Goal: Transaction & Acquisition: Purchase product/service

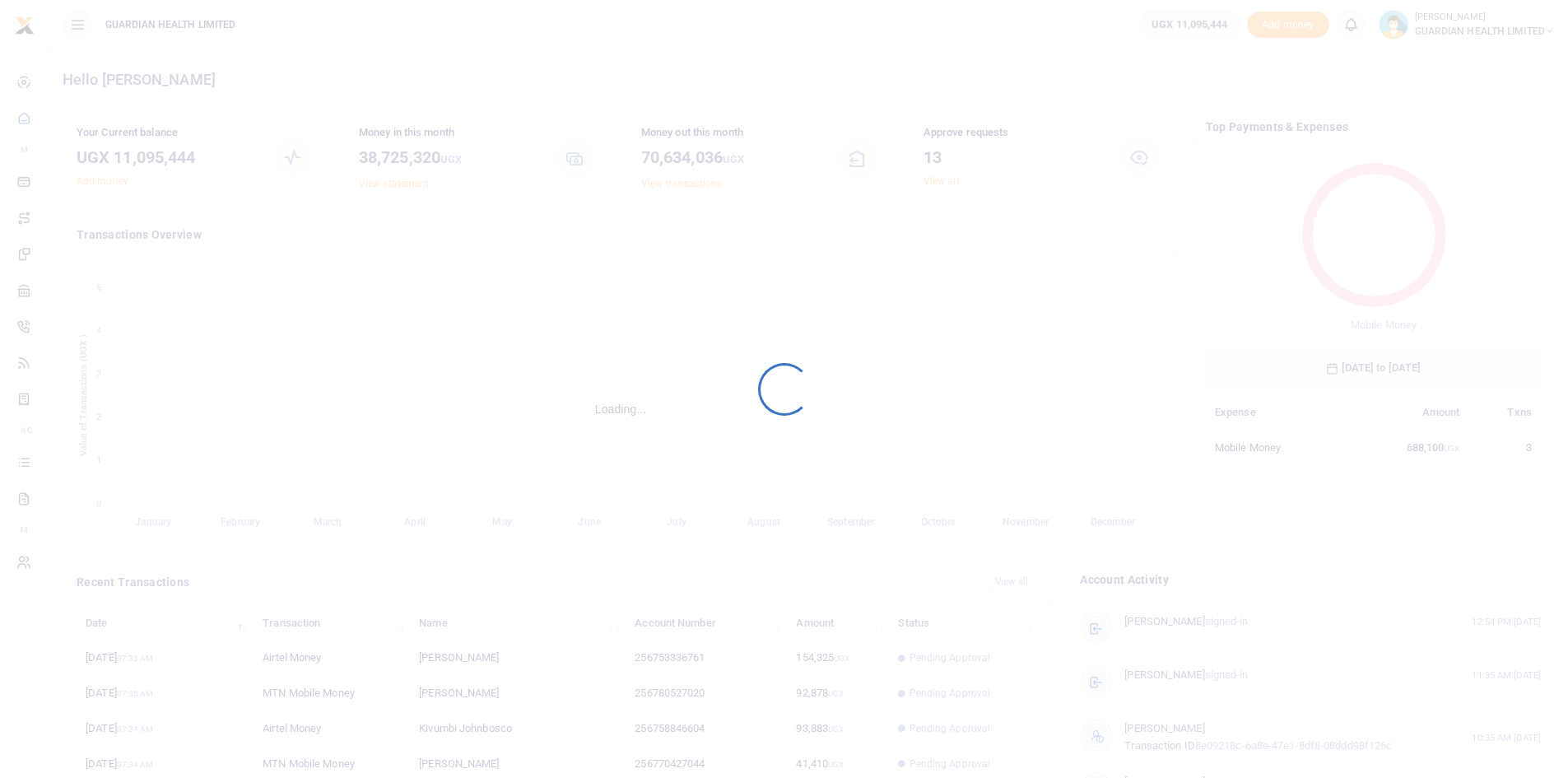
scroll to position [219, 324]
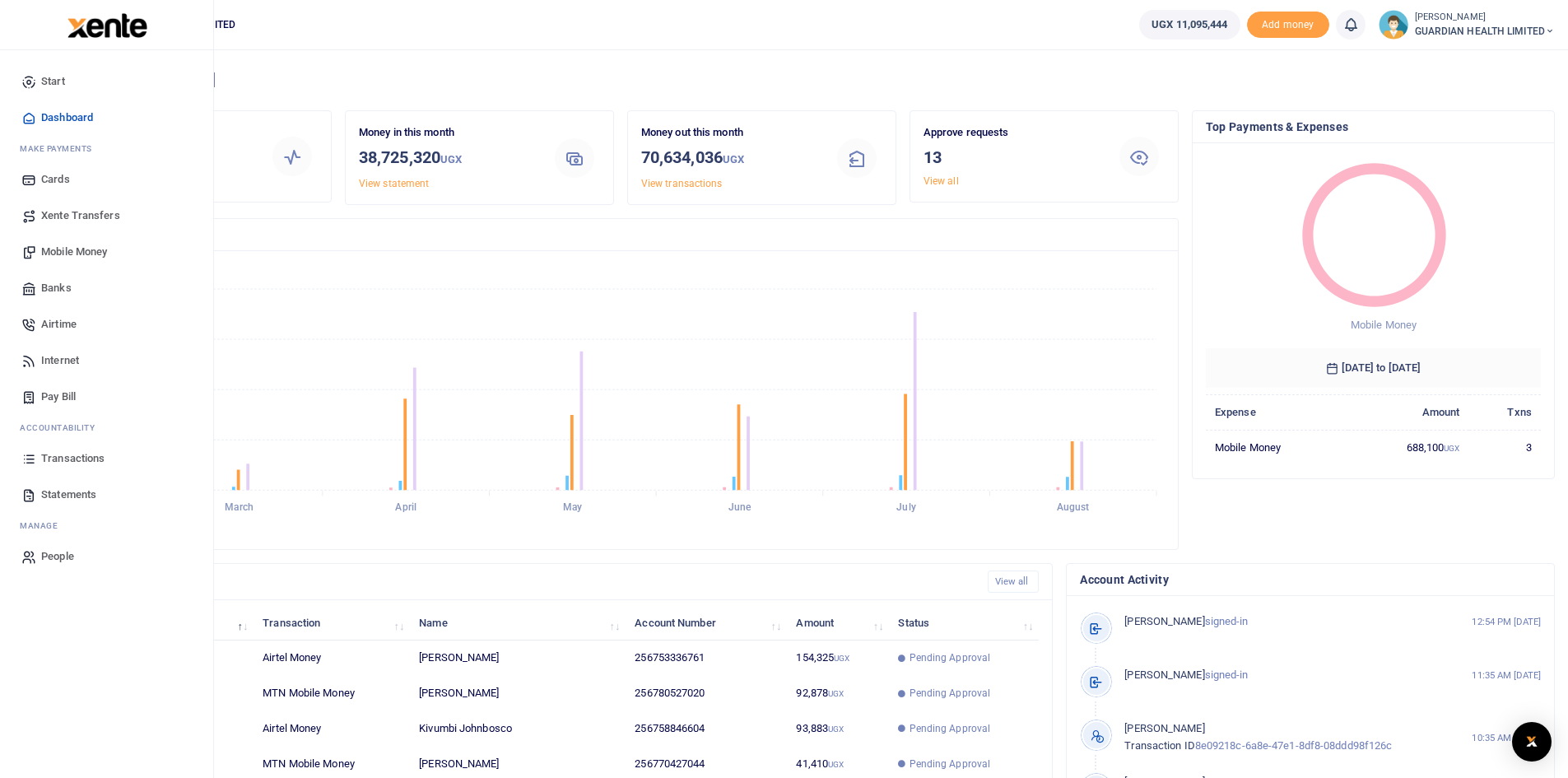
click at [94, 250] on span "Mobile Money" at bounding box center [74, 251] width 66 height 16
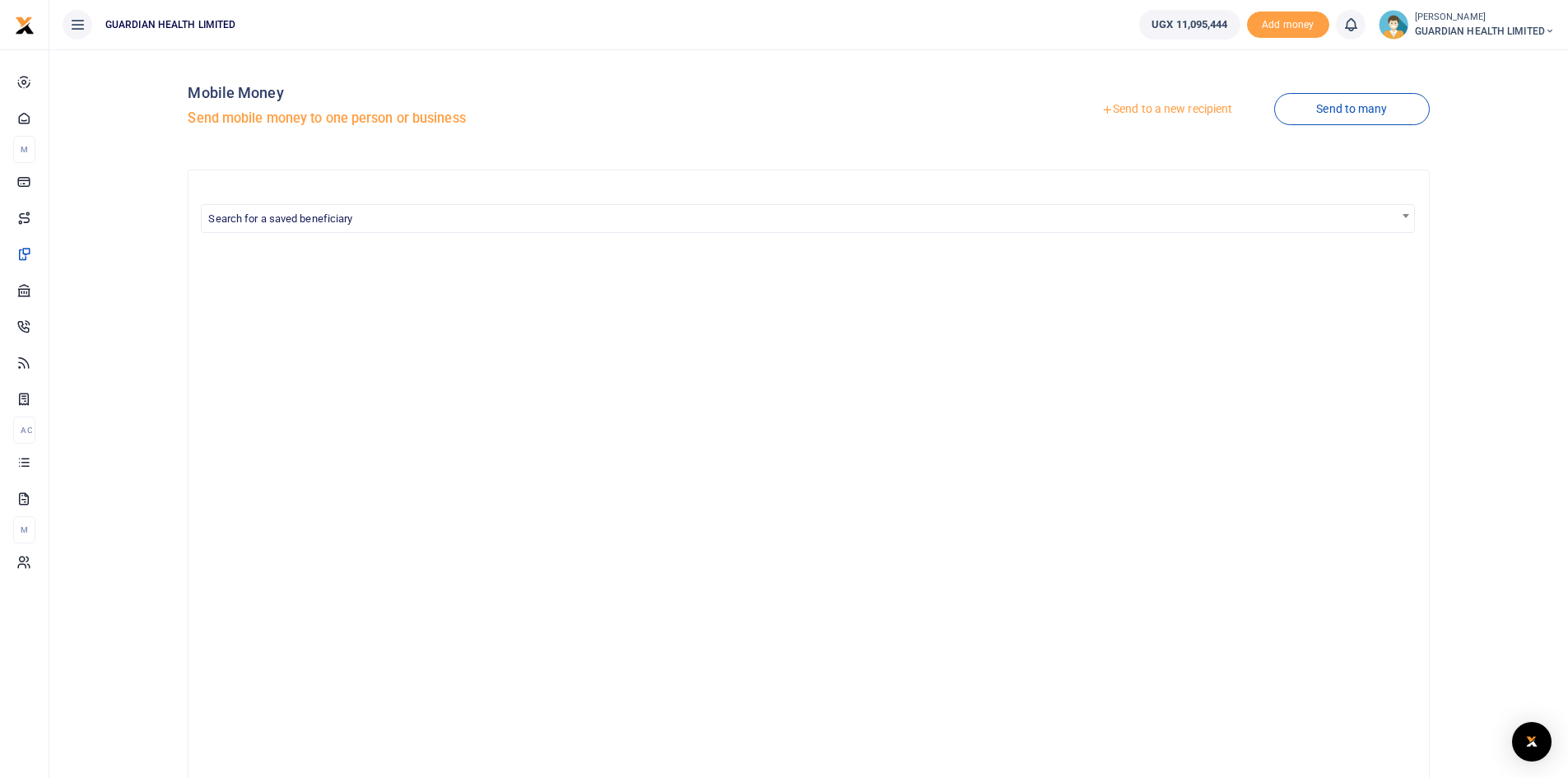
click at [1183, 109] on link "Send to a new recipient" at bounding box center [1167, 109] width 215 height 30
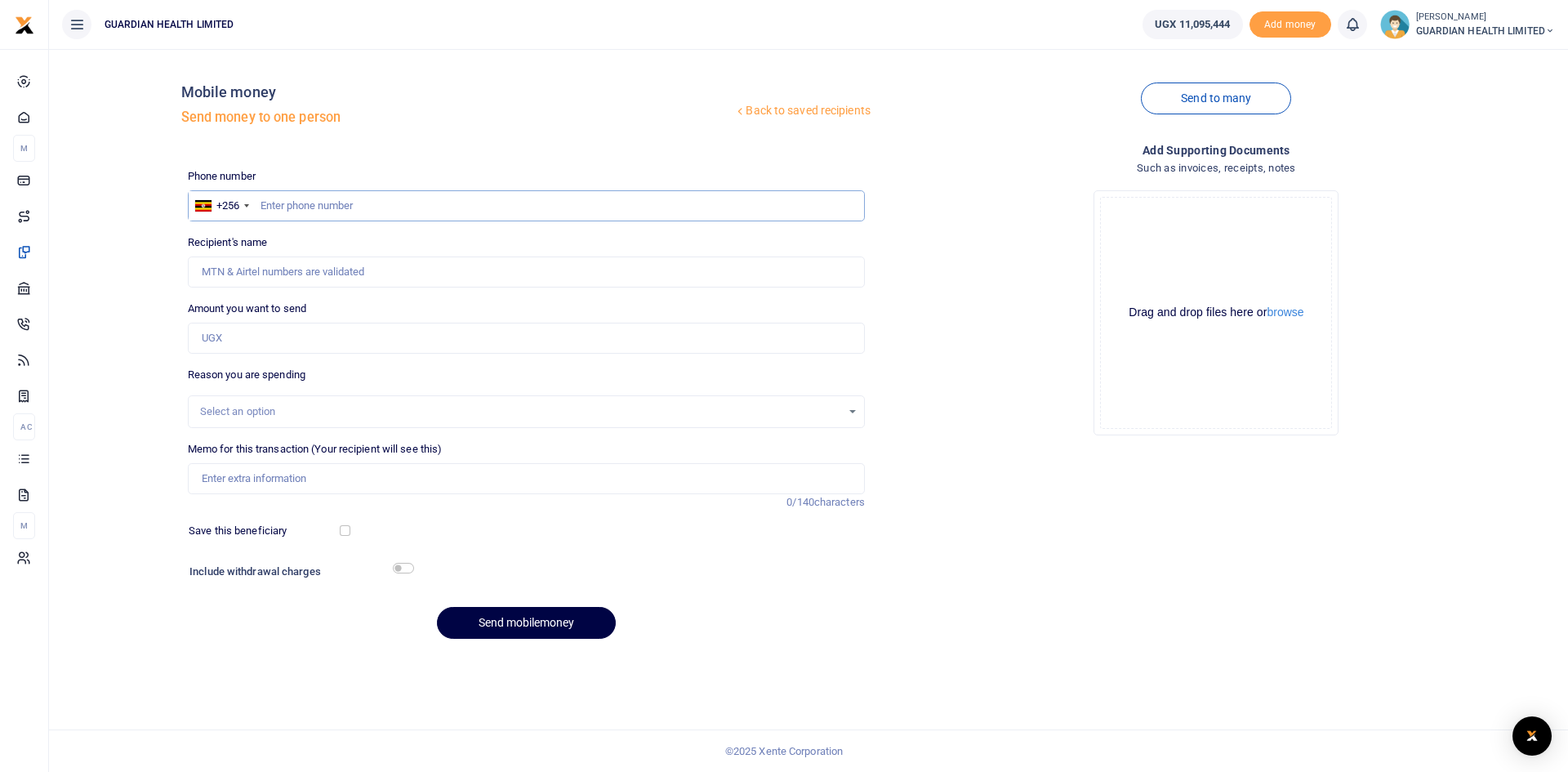
click at [365, 214] on input "text" at bounding box center [526, 206] width 677 height 31
type input "705777090"
click at [396, 346] on input "Amount you want to send" at bounding box center [526, 338] width 677 height 31
type input "Reymond Kyeswa"
type input "128,700"
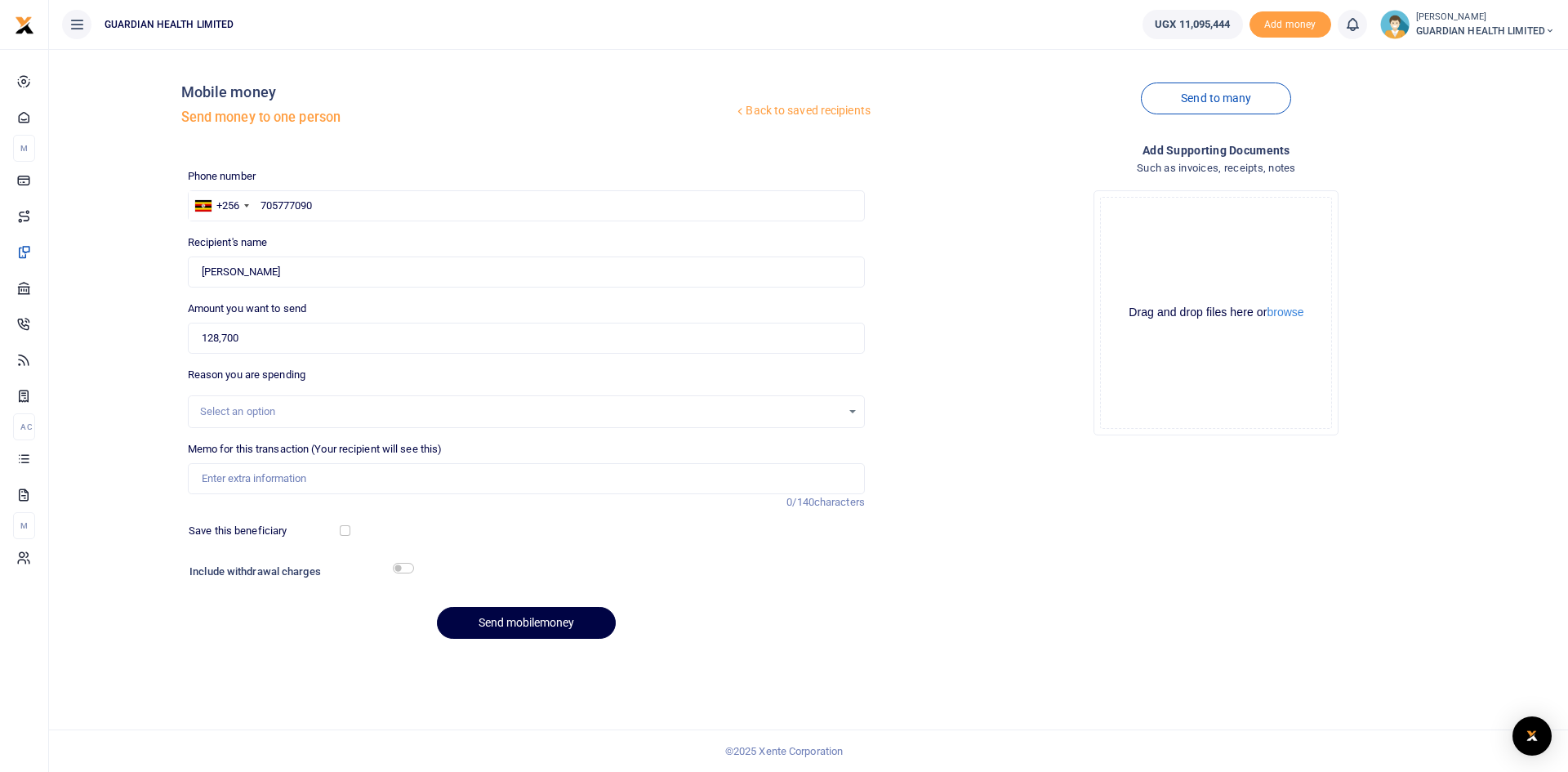
click at [366, 425] on div "Select an option" at bounding box center [526, 411] width 677 height 32
click at [355, 407] on div "Select an option" at bounding box center [521, 412] width 641 height 16
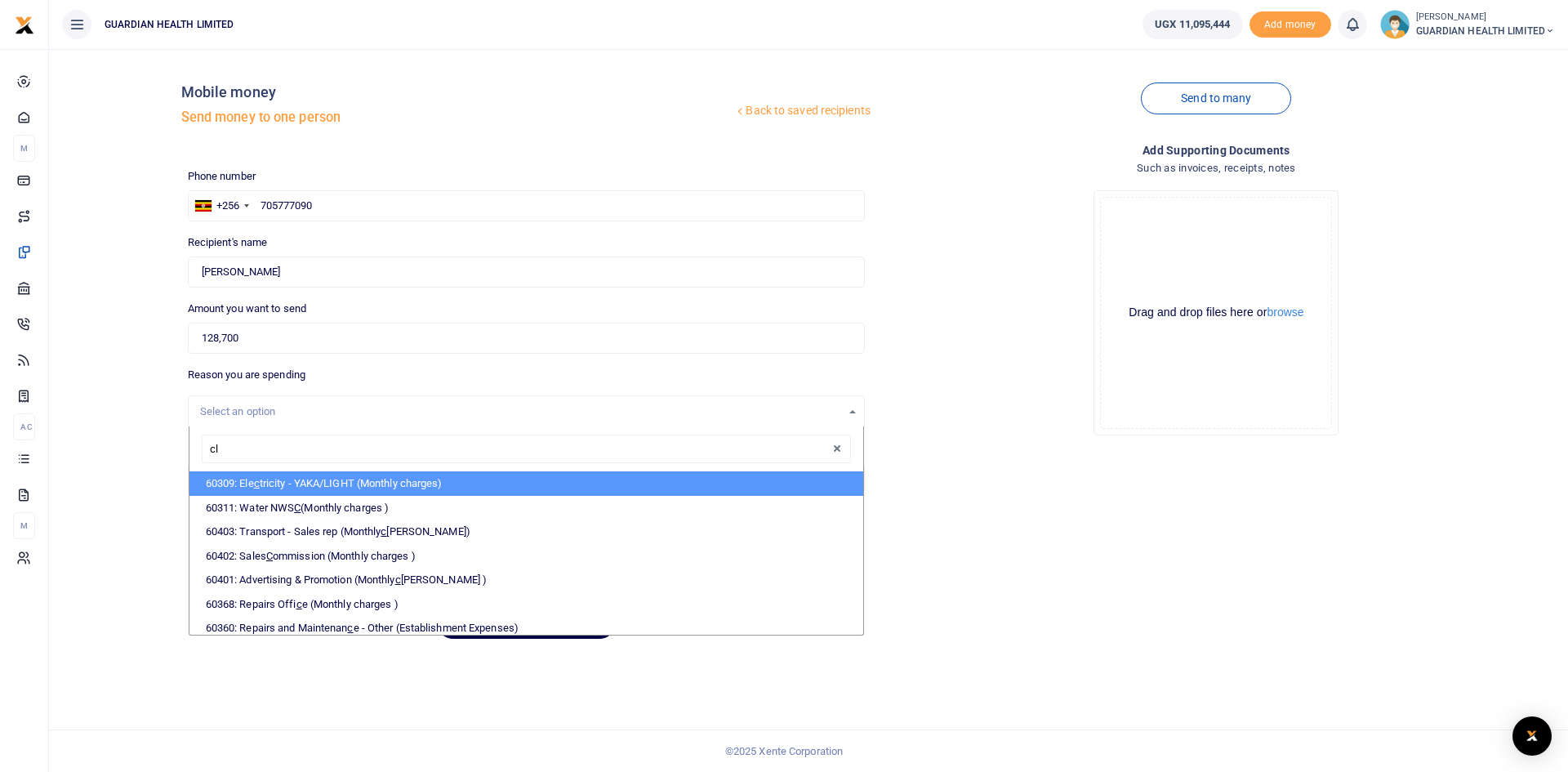
type input "cli"
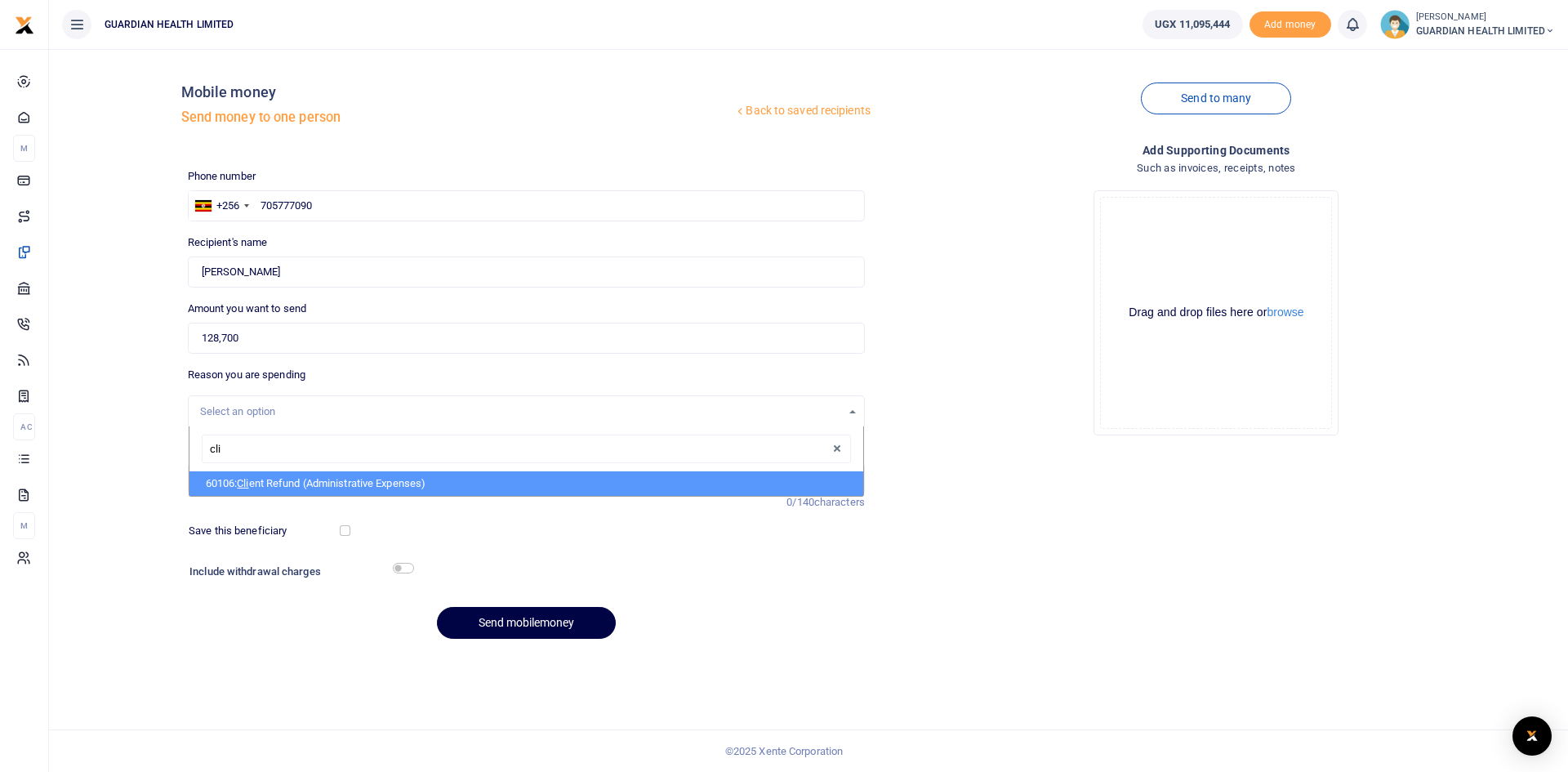
click at [295, 475] on li "60106: Cli ent Refund (Administrative Expenses)" at bounding box center [526, 483] width 674 height 24
select select "5411"
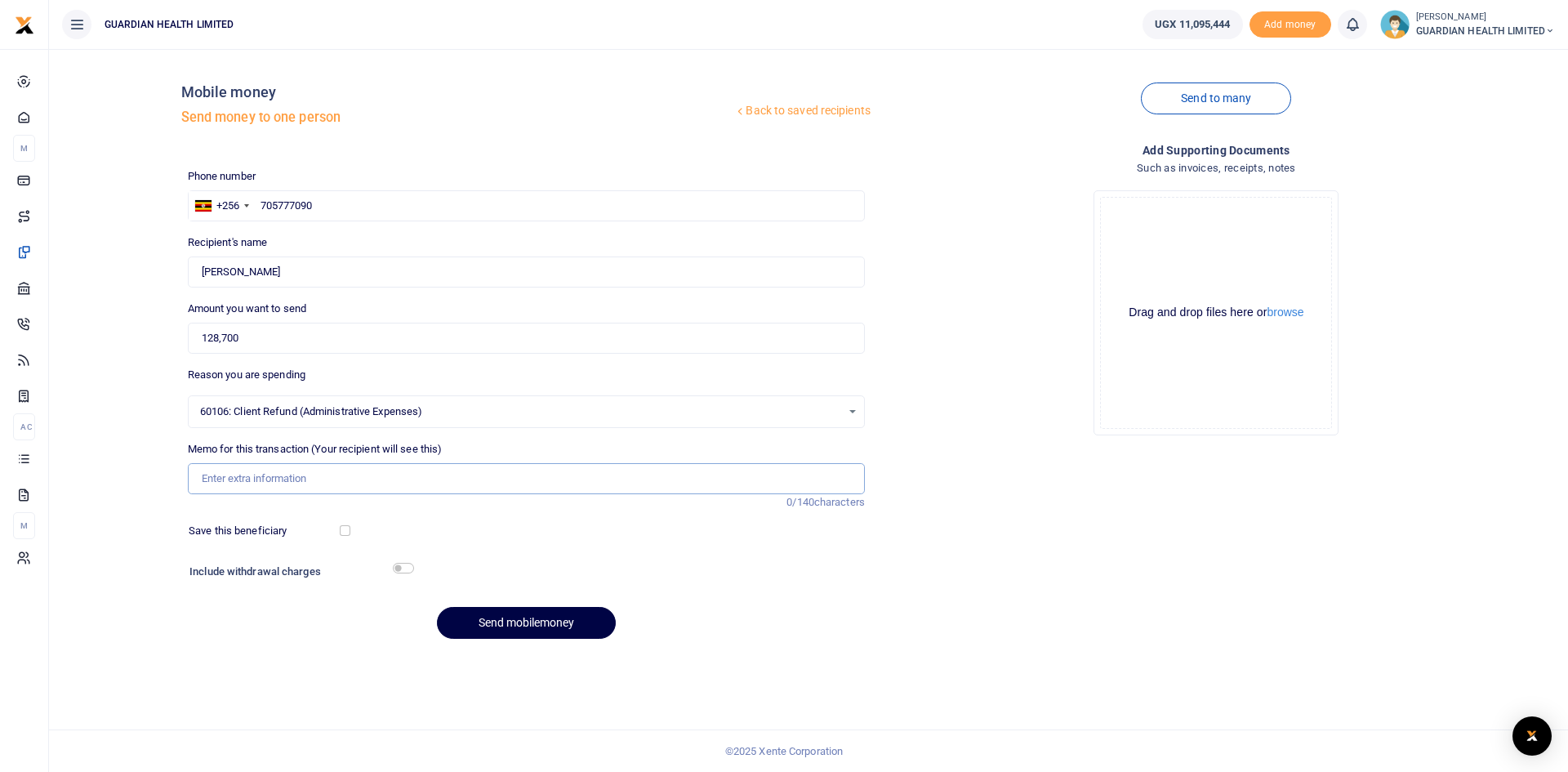
click at [295, 470] on input "Memo for this transaction (Your recipient will see this)" at bounding box center [526, 478] width 677 height 31
type input "Naalya 1 client refund"
click at [491, 614] on button "Send mobilemoney" at bounding box center [526, 622] width 179 height 31
